Goal: Information Seeking & Learning: Find specific fact

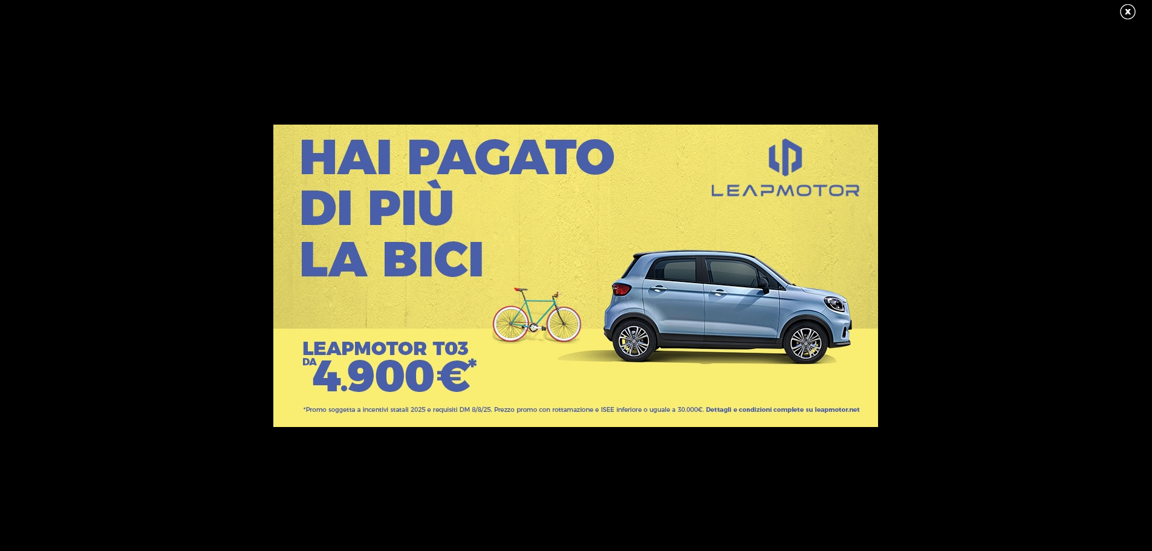
click at [1124, 10] on link at bounding box center [1134, 12] width 30 height 18
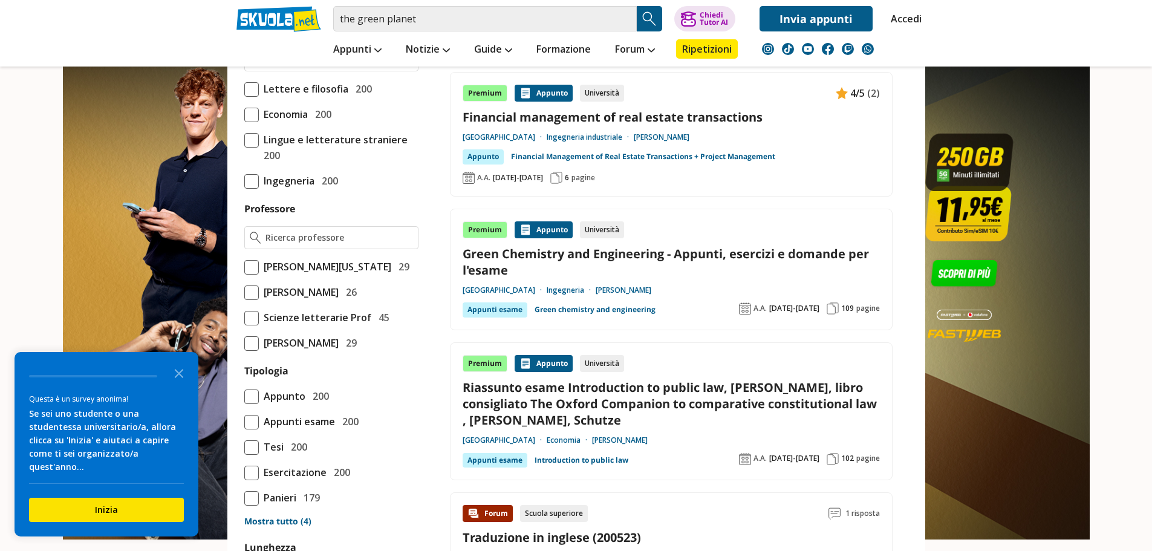
scroll to position [1089, 0]
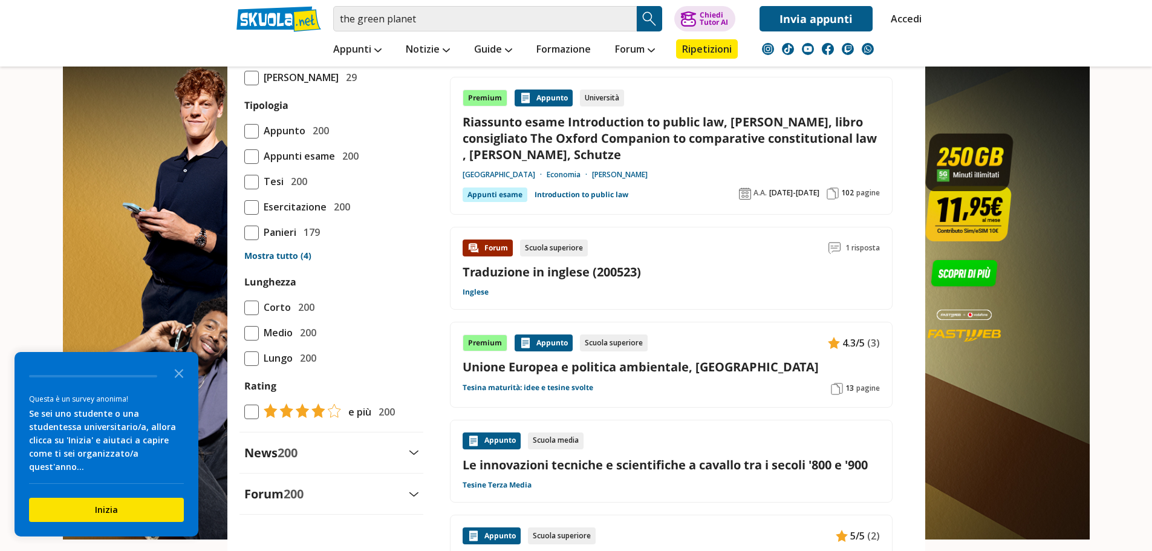
click at [79, 143] on img at bounding box center [113, 221] width 226 height 443
click at [437, 14] on input "the green planet" at bounding box center [485, 18] width 304 height 25
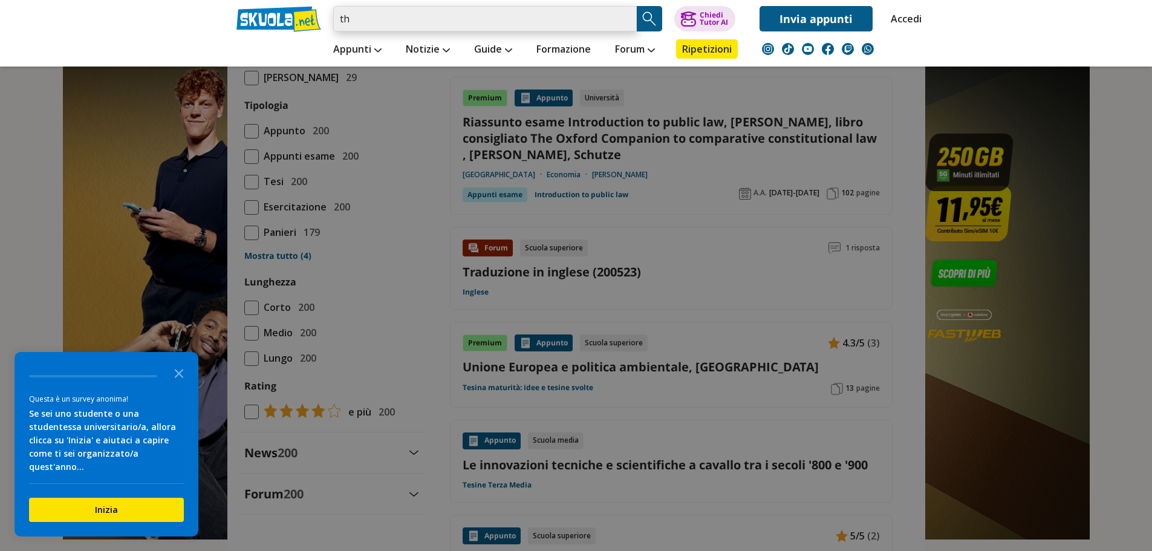
type input "t"
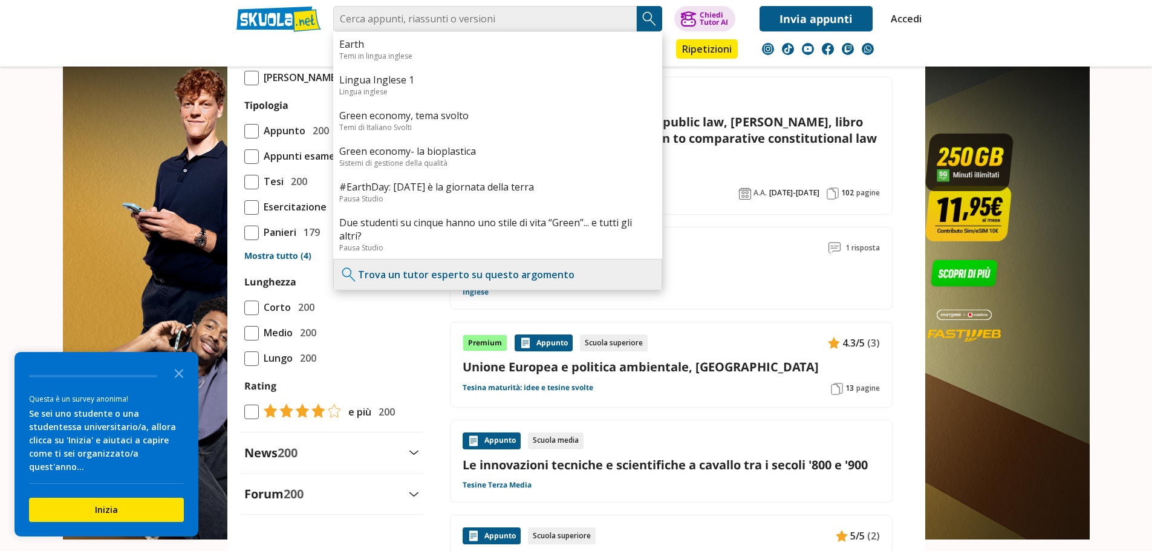
click at [891, 11] on link "Accedi" at bounding box center [903, 18] width 25 height 25
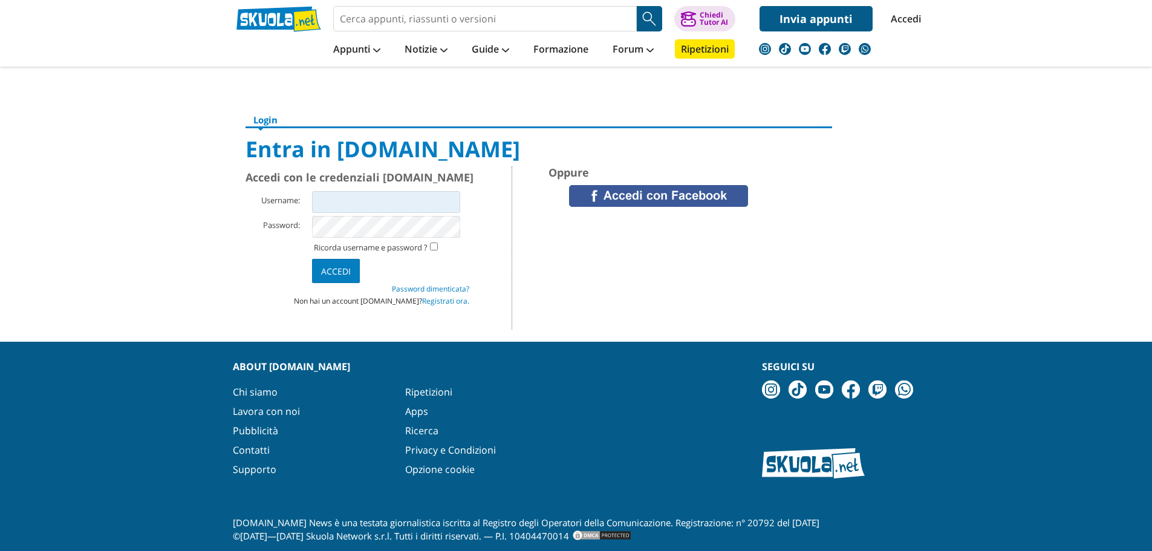
click at [624, 183] on div "Oppure" at bounding box center [640, 247] width 257 height 163
click at [639, 210] on div "Oppure" at bounding box center [640, 247] width 257 height 163
click at [621, 189] on link at bounding box center [658, 196] width 179 height 22
